Goal: Transaction & Acquisition: Subscribe to service/newsletter

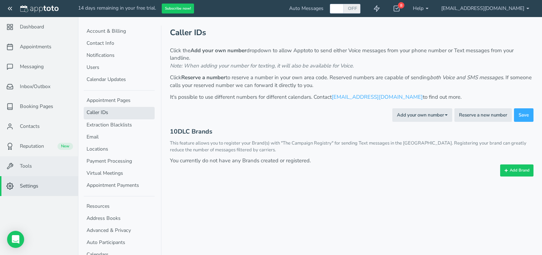
click at [45, 165] on link "Tools" at bounding box center [39, 166] width 78 height 20
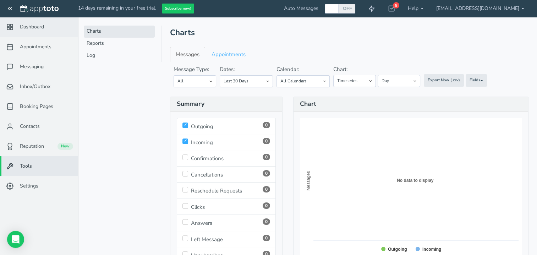
click at [33, 27] on span "Dashboard" at bounding box center [32, 26] width 24 height 7
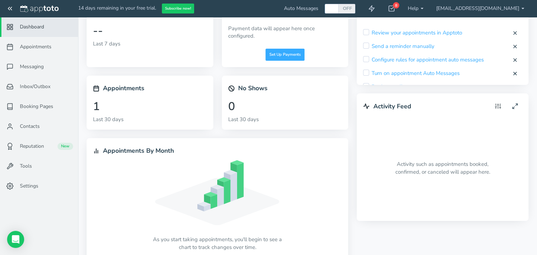
scroll to position [36, 0]
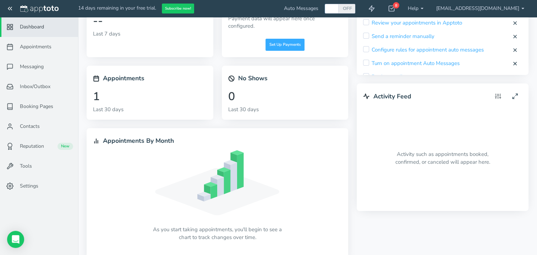
click at [371, 64] on div "Turn on appointment Auto Messages" at bounding box center [411, 66] width 96 height 12
click at [366, 64] on input "checkbox" at bounding box center [366, 63] width 6 height 6
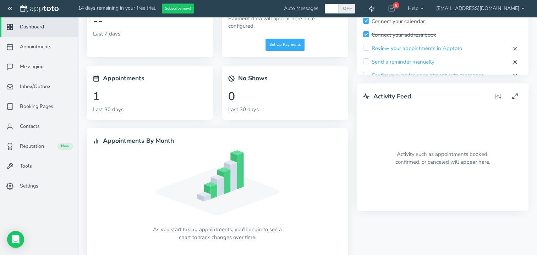
scroll to position [0, 0]
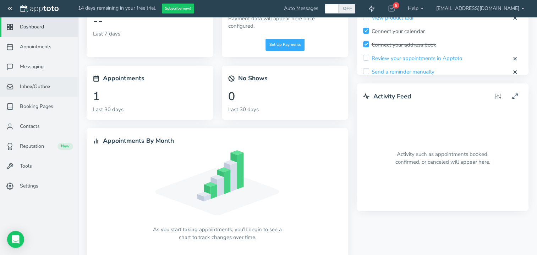
click at [35, 89] on span "Inbox/Outbox" at bounding box center [35, 86] width 31 height 7
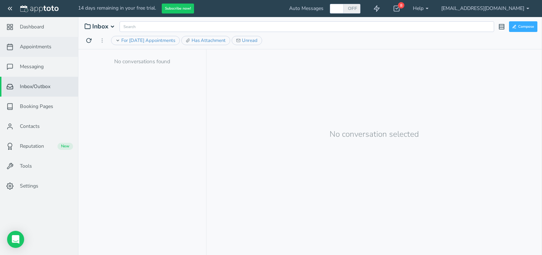
click at [34, 51] on link "Appointments" at bounding box center [39, 47] width 78 height 20
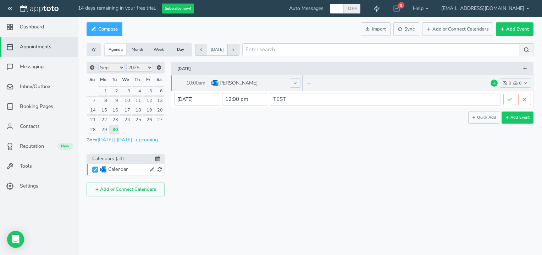
click at [223, 86] on p "TONY HAMMON" at bounding box center [237, 83] width 39 height 7
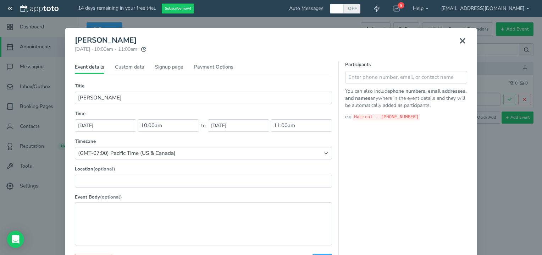
click at [459, 40] on icon at bounding box center [463, 41] width 9 height 9
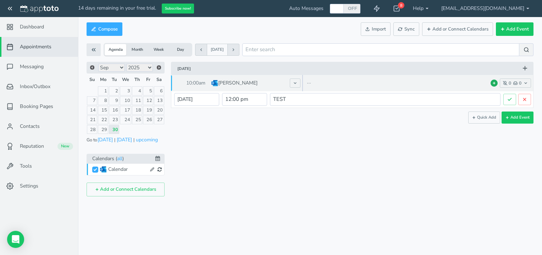
click at [494, 84] on icon at bounding box center [495, 83] width 4 height 4
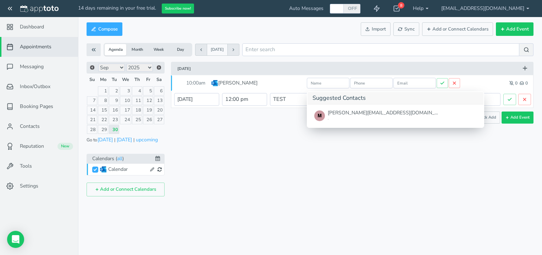
click at [425, 64] on div "Tuesday, September 30, 2025" at bounding box center [355, 68] width 354 height 13
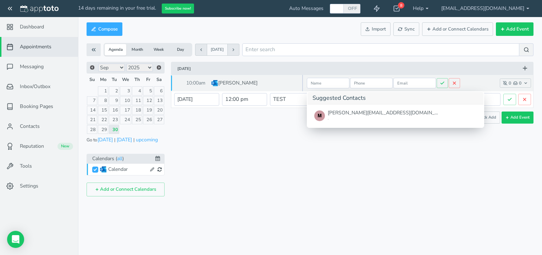
click at [454, 81] on icon at bounding box center [454, 83] width 5 height 5
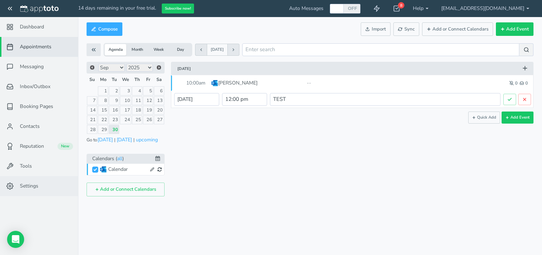
click at [34, 187] on span "Settings" at bounding box center [29, 185] width 18 height 7
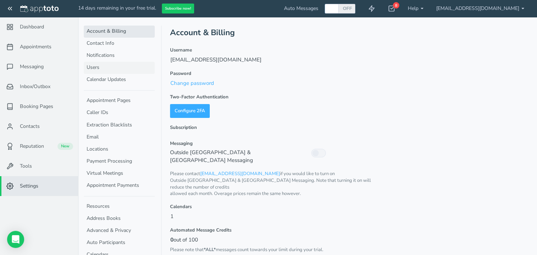
click at [91, 66] on link "Users" at bounding box center [119, 68] width 71 height 12
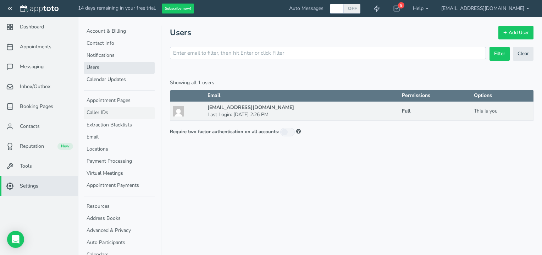
click at [107, 114] on link "Caller IDs" at bounding box center [119, 113] width 71 height 12
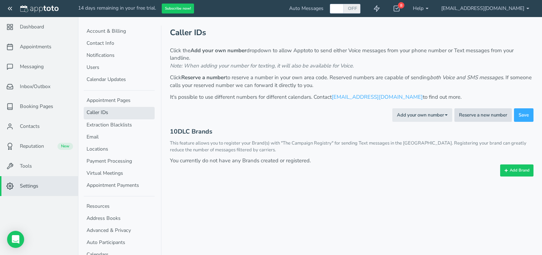
click at [484, 118] on button "Reserve a new number" at bounding box center [484, 115] width 58 height 14
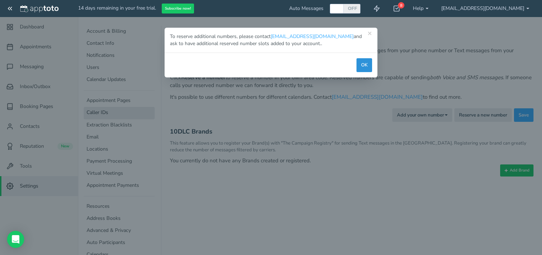
click at [365, 69] on button "OK" at bounding box center [365, 65] width 16 height 14
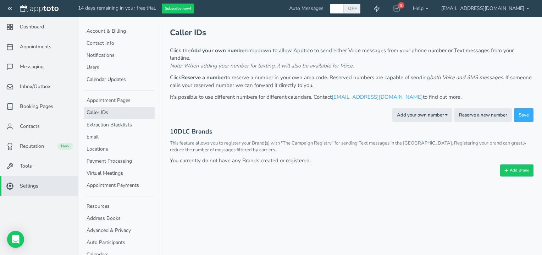
click at [361, 11] on div "OFF" at bounding box center [346, 9] width 29 height 10
checkbox input "true"
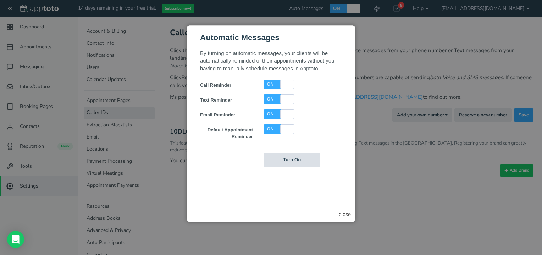
click at [279, 160] on input "Turn On" at bounding box center [292, 160] width 57 height 14
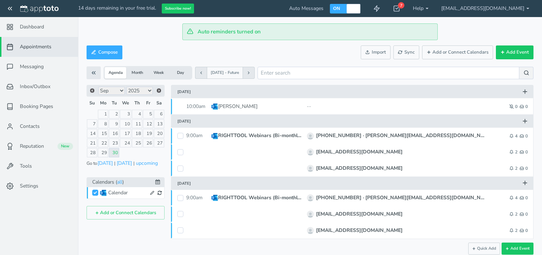
scroll to position [7, 0]
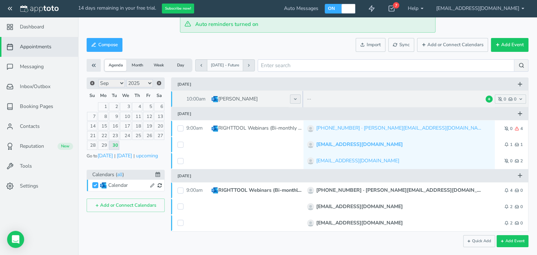
click at [298, 98] on button at bounding box center [295, 98] width 11 height 9
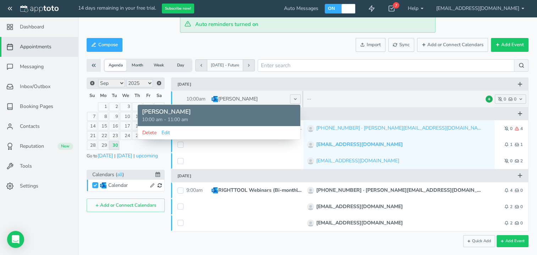
click at [490, 99] on icon at bounding box center [489, 99] width 4 height 4
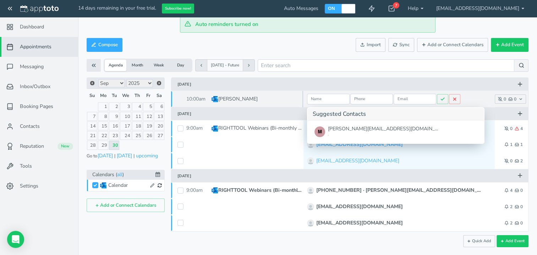
click at [481, 93] on div "--" at bounding box center [399, 99] width 191 height 16
click at [452, 100] on button at bounding box center [454, 99] width 11 height 10
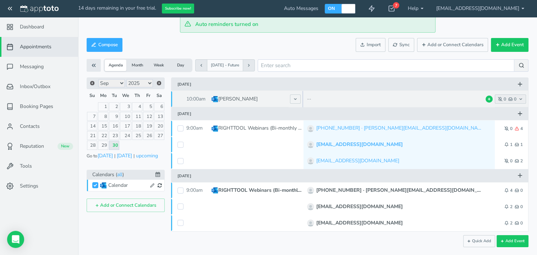
click at [501, 100] on icon "button" at bounding box center [500, 99] width 4 height 4
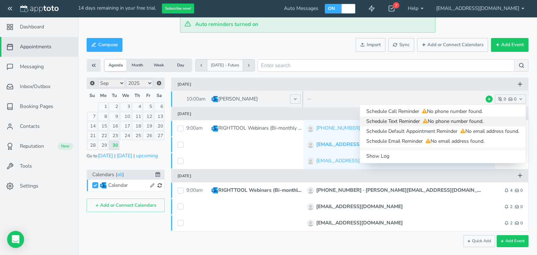
click at [384, 122] on span "Schedule Text Reminder No phone number found." at bounding box center [442, 121] width 153 height 7
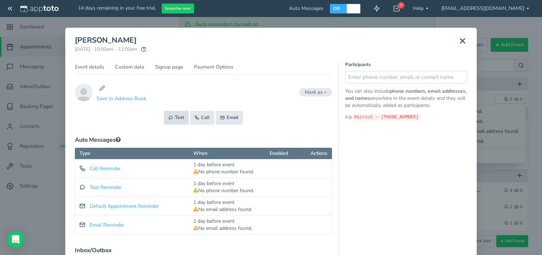
click at [174, 116] on button "Text" at bounding box center [176, 118] width 25 height 14
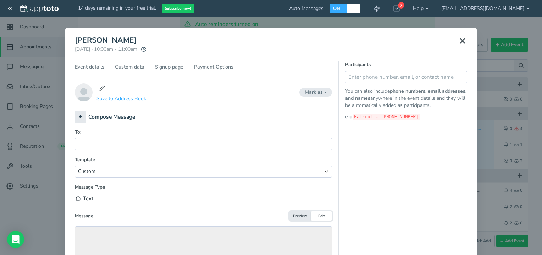
scroll to position [34, 0]
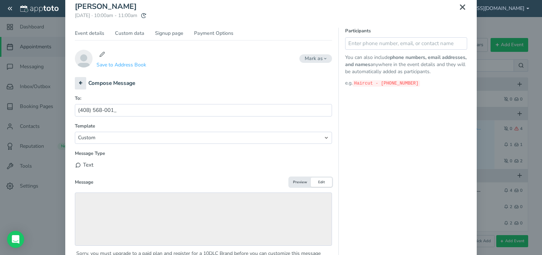
type input "(408) 568-0018"
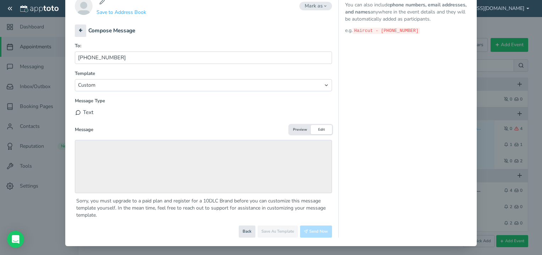
scroll to position [87, 0]
click at [83, 110] on div "Text" at bounding box center [203, 112] width 257 height 12
click at [315, 231] on button "Send Now" at bounding box center [316, 231] width 32 height 12
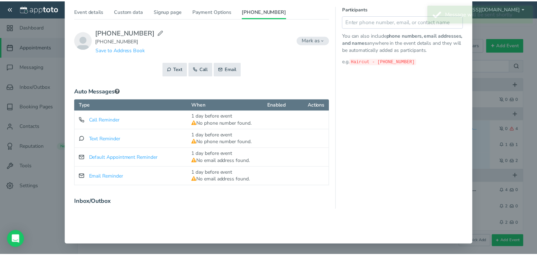
scroll to position [56, 0]
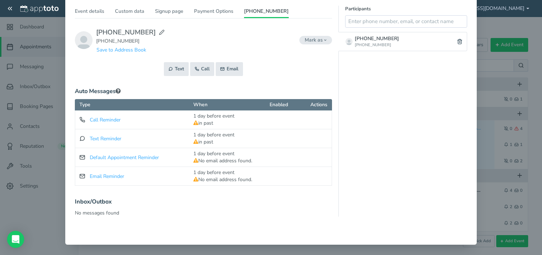
click at [47, 12] on div "× TONY HAMMON Tuesday, September 30th · 10:00am - 11:00am Public reschedule lin…" at bounding box center [271, 127] width 542 height 255
click at [38, 195] on div "× TONY HAMMON Tuesday, September 30th · 10:00am - 11:00am Public reschedule lin…" at bounding box center [271, 127] width 542 height 255
click at [207, 12] on link "Payment Options" at bounding box center [213, 13] width 39 height 10
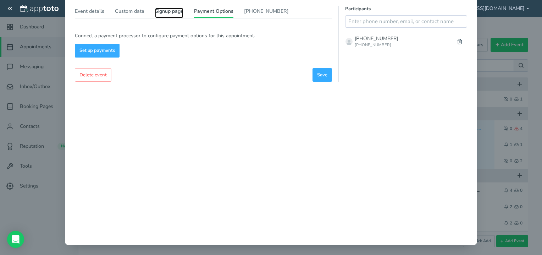
click at [156, 10] on link "Signup page" at bounding box center [169, 13] width 28 height 10
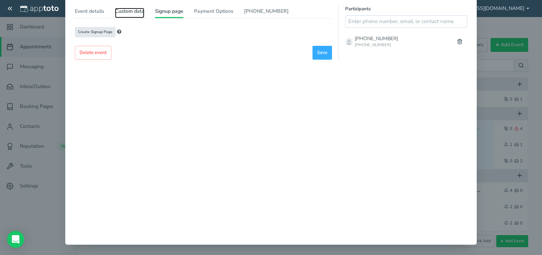
click at [124, 10] on link "Custom data" at bounding box center [129, 13] width 29 height 10
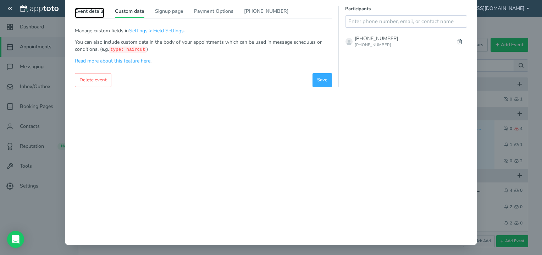
click at [89, 11] on link "Event details" at bounding box center [89, 13] width 29 height 10
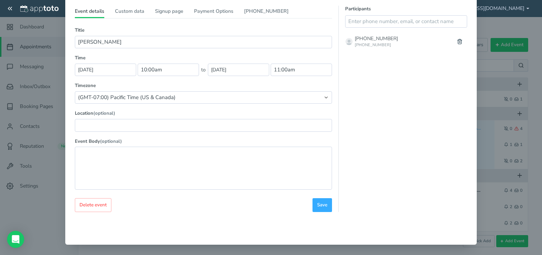
click at [490, 177] on div "× TONY HAMMON Tuesday, September 30th · 10:00am - 11:00am Public reschedule lin…" at bounding box center [271, 127] width 542 height 255
click at [85, 207] on span "Delete event" at bounding box center [93, 205] width 27 height 7
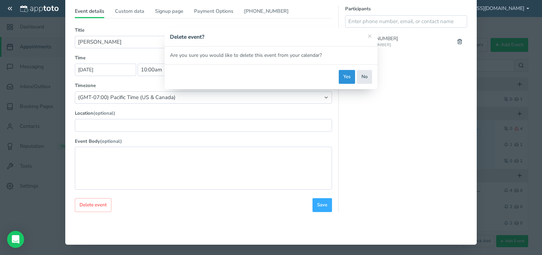
click at [349, 71] on button "Yes" at bounding box center [347, 77] width 16 height 14
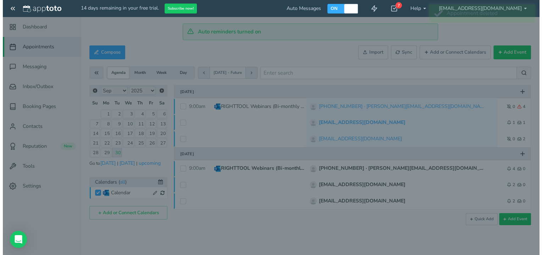
scroll to position [0, 0]
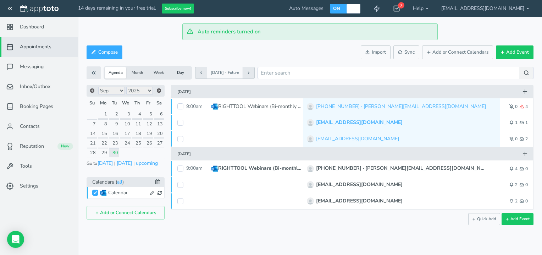
click at [405, 8] on div "7" at bounding box center [401, 5] width 6 height 6
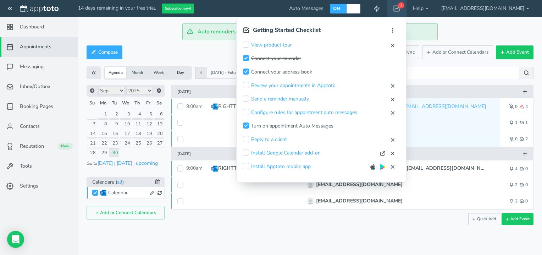
click at [287, 182] on div "14 days remaining in your free trial. Subscribe now! Auto Messages OFF ON 7 Get…" at bounding box center [271, 127] width 542 height 255
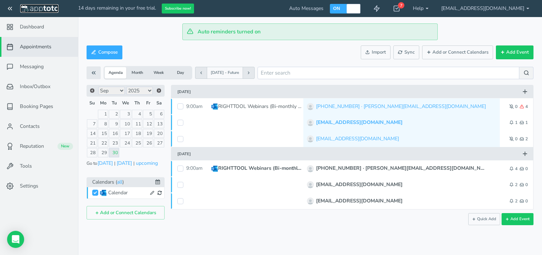
click at [34, 10] on img at bounding box center [39, 8] width 38 height 7
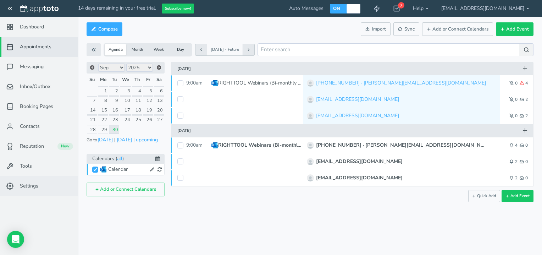
click at [30, 185] on span "Settings" at bounding box center [29, 185] width 18 height 7
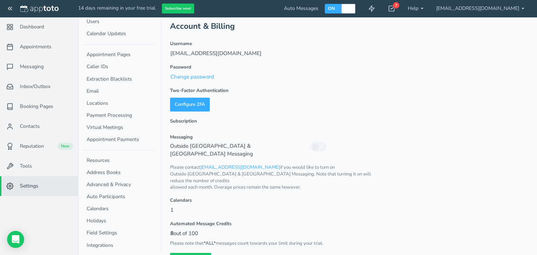
scroll to position [12, 0]
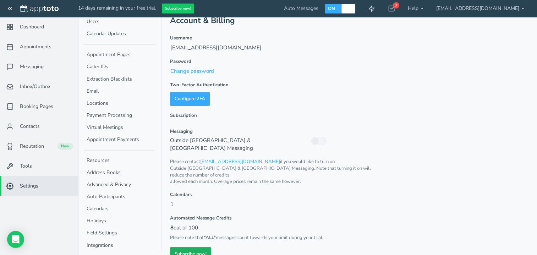
click link "Subscribe now!"
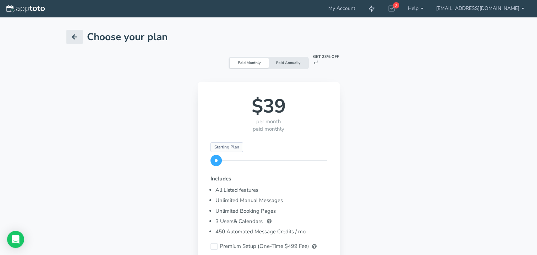
scroll to position [107, 0]
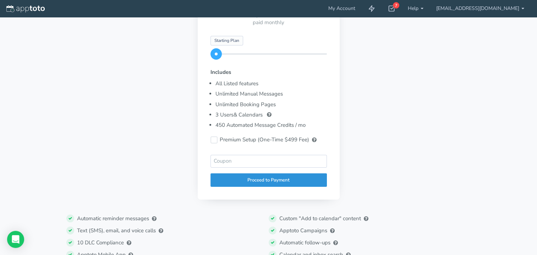
click at [267, 181] on div "Proceed to Payment" at bounding box center [269, 180] width 116 height 14
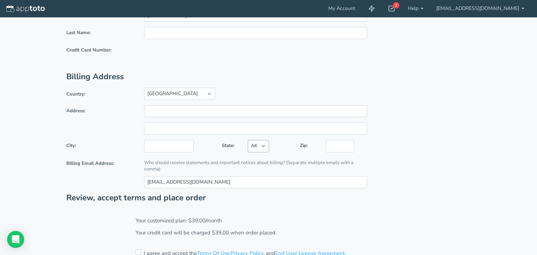
scroll to position [0, 0]
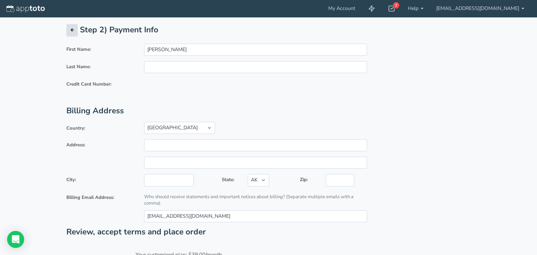
click at [74, 31] on button "button" at bounding box center [71, 30] width 11 height 12
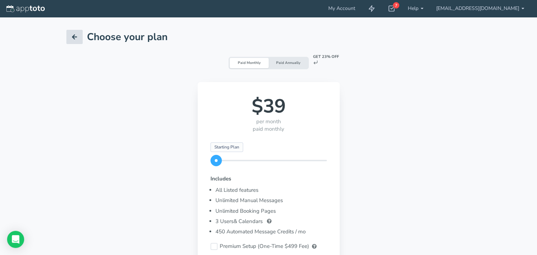
click at [75, 40] on icon at bounding box center [74, 36] width 7 height 7
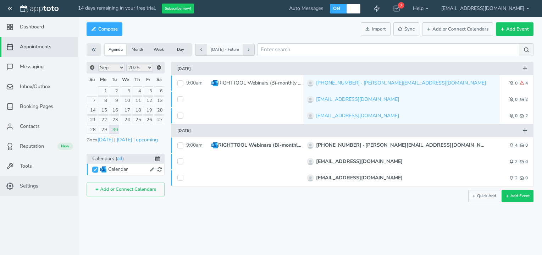
click at [29, 187] on span "Settings" at bounding box center [29, 185] width 18 height 7
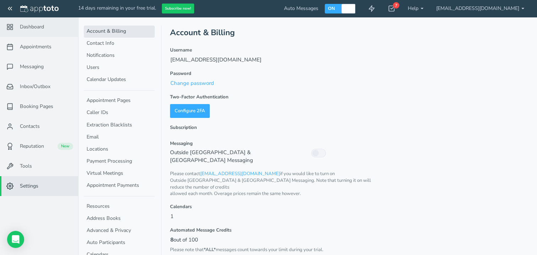
click at [36, 28] on span "Dashboard" at bounding box center [32, 26] width 24 height 7
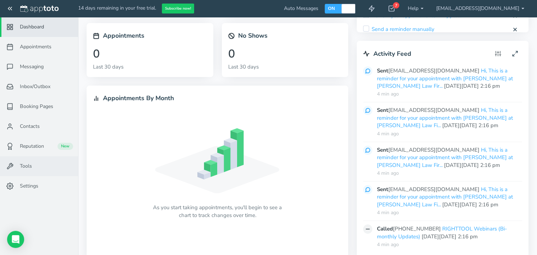
scroll to position [93, 0]
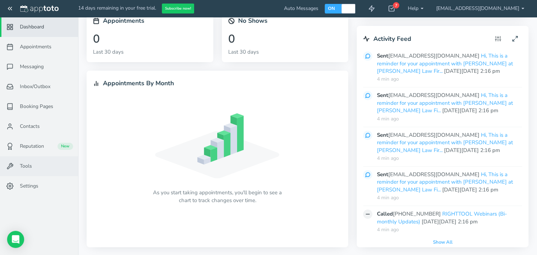
click at [34, 165] on link "Tools" at bounding box center [39, 166] width 78 height 20
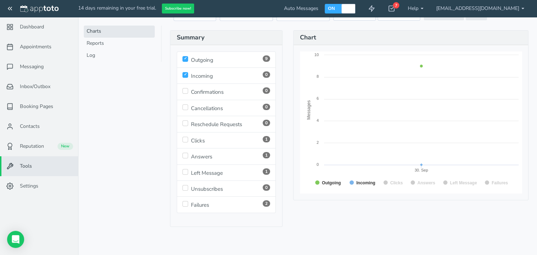
scroll to position [71, 0]
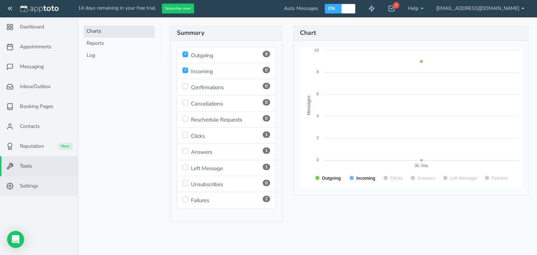
click at [34, 187] on span "Settings" at bounding box center [29, 185] width 18 height 7
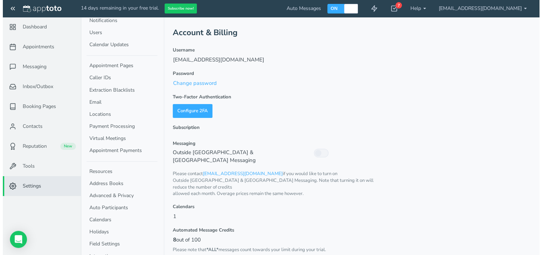
scroll to position [30, 0]
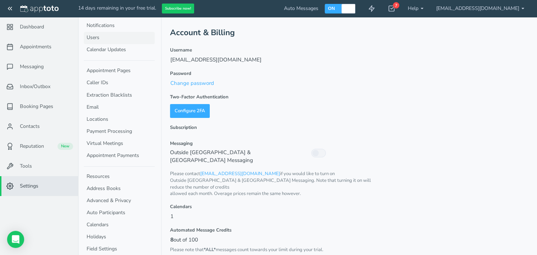
click at [91, 40] on link "Users" at bounding box center [119, 38] width 71 height 12
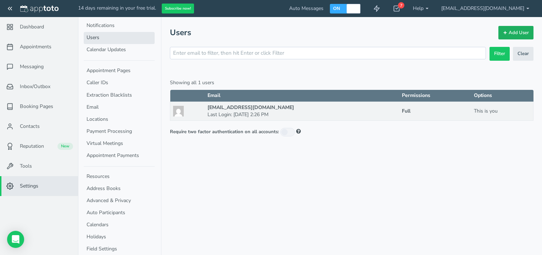
click at [511, 35] on link "Add User" at bounding box center [516, 33] width 35 height 14
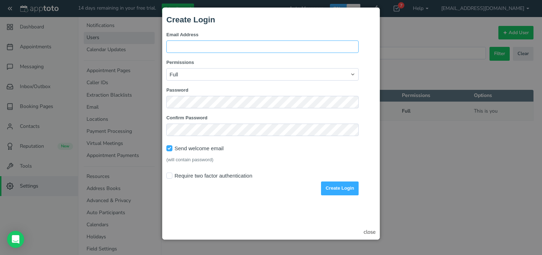
click at [192, 47] on input "Email Address" at bounding box center [263, 46] width 192 height 12
type input "kevin@laportelawfirm.com"
click at [207, 89] on label "Password" at bounding box center [263, 90] width 192 height 7
click at [213, 76] on select "Full Agent (No Settings) Custom" at bounding box center [263, 74] width 192 height 12
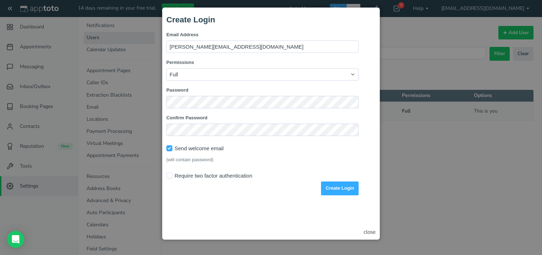
click at [216, 88] on label "Password" at bounding box center [263, 90] width 192 height 7
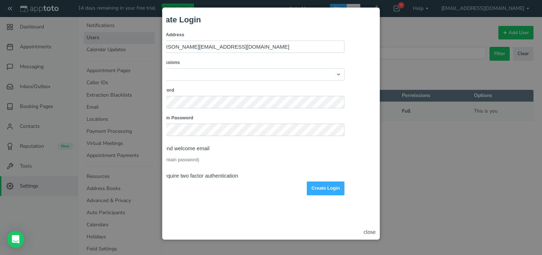
click at [432, 35] on div at bounding box center [271, 127] width 542 height 255
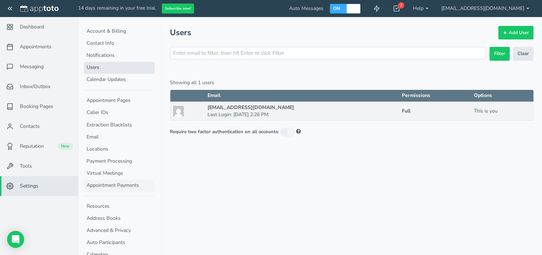
click at [122, 189] on link "Appointment Payments" at bounding box center [119, 186] width 71 height 12
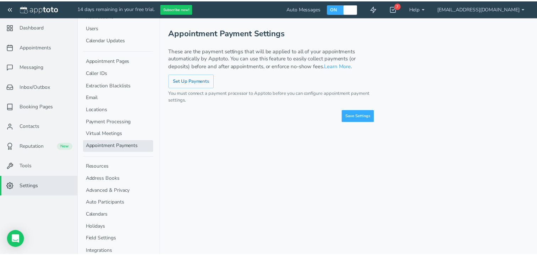
scroll to position [46, 0]
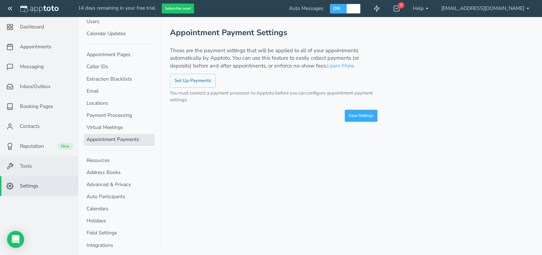
click at [33, 166] on link "Tools" at bounding box center [39, 166] width 78 height 20
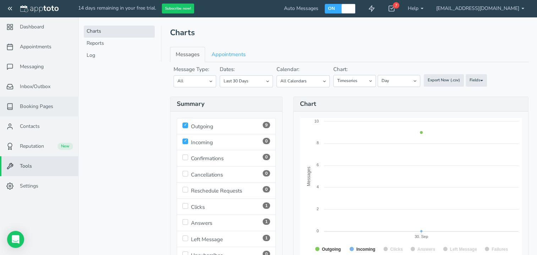
click at [43, 109] on span "Booking Pages" at bounding box center [36, 106] width 33 height 7
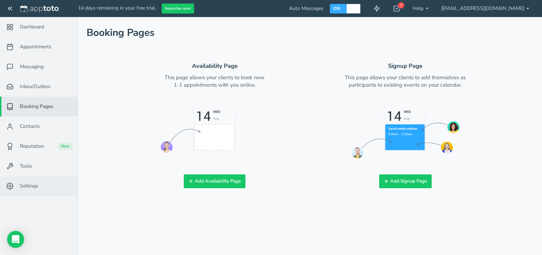
click at [29, 185] on span "Settings" at bounding box center [29, 185] width 18 height 7
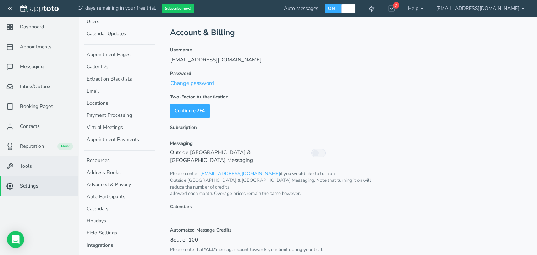
click at [33, 167] on link "Tools" at bounding box center [39, 166] width 78 height 20
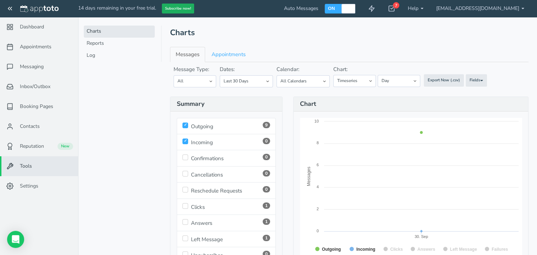
click at [180, 10] on button "Subscribe now!" at bounding box center [178, 9] width 32 height 10
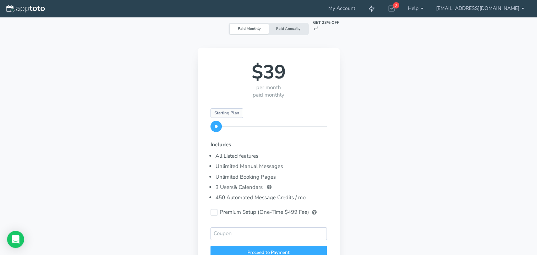
scroll to position [71, 0]
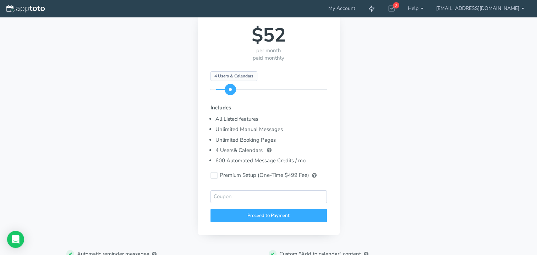
drag, startPoint x: 216, startPoint y: 88, endPoint x: 234, endPoint y: 89, distance: 17.8
click at [234, 89] on span at bounding box center [230, 89] width 11 height 11
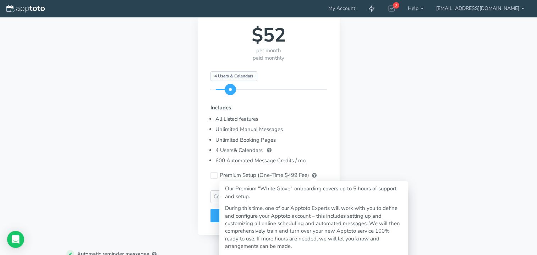
click at [313, 174] on span at bounding box center [314, 175] width 5 height 5
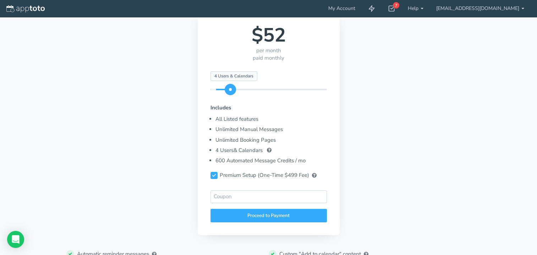
click at [212, 176] on icon at bounding box center [214, 175] width 4 height 4
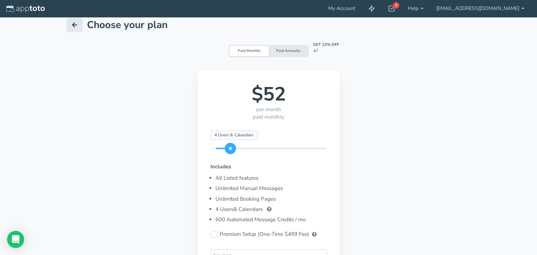
scroll to position [0, 0]
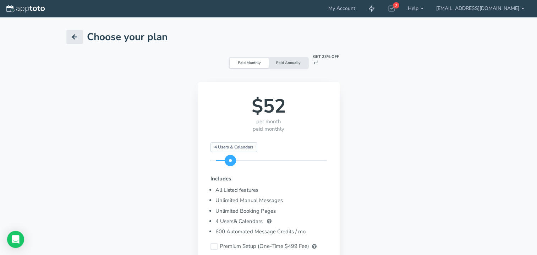
click at [286, 64] on div "Paid Annually" at bounding box center [288, 63] width 39 height 10
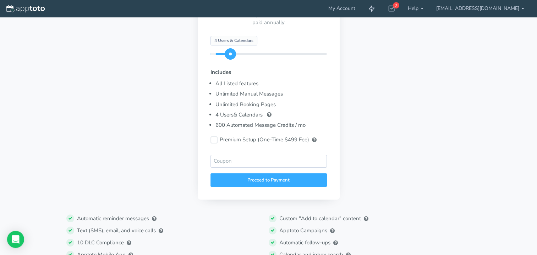
scroll to position [36, 0]
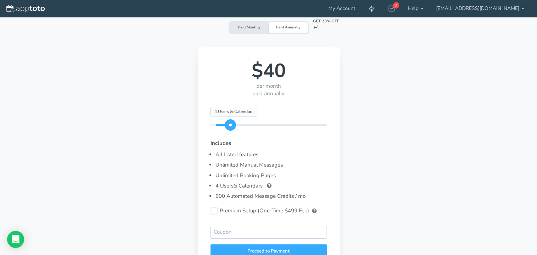
click at [253, 30] on div "Paid Monthly" at bounding box center [249, 27] width 39 height 10
click at [290, 23] on div "Paid Annually" at bounding box center [288, 27] width 39 height 10
click at [241, 27] on div "Paid Monthly" at bounding box center [249, 27] width 39 height 10
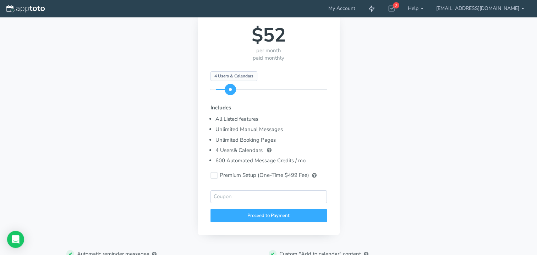
scroll to position [0, 0]
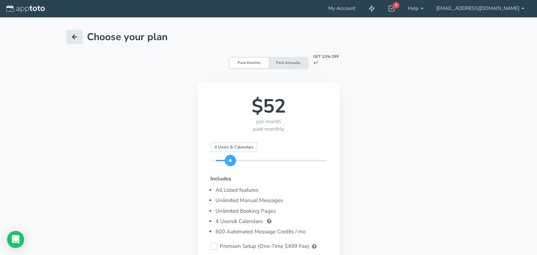
click at [74, 41] on link at bounding box center [74, 37] width 16 height 14
